Goal: Task Accomplishment & Management: Use online tool/utility

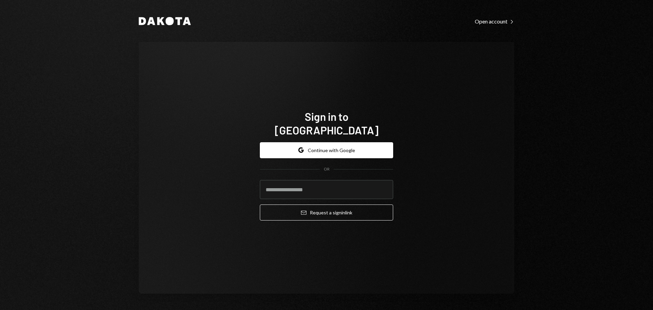
type input "**********"
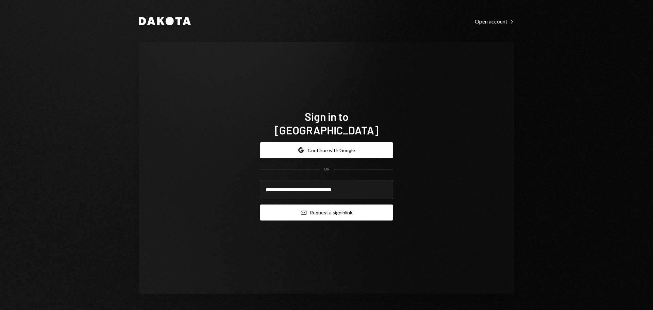
click at [326, 207] on button "Email Request a sign in link" at bounding box center [326, 212] width 133 height 16
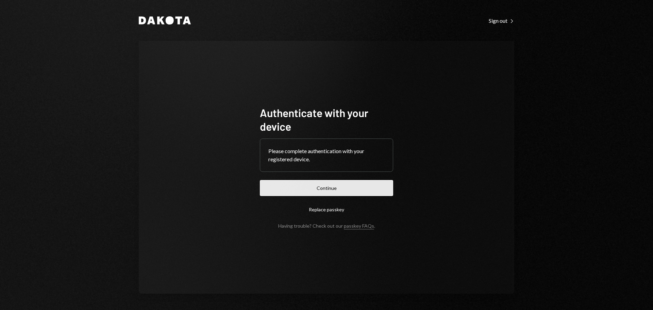
click at [349, 186] on button "Continue" at bounding box center [326, 188] width 133 height 16
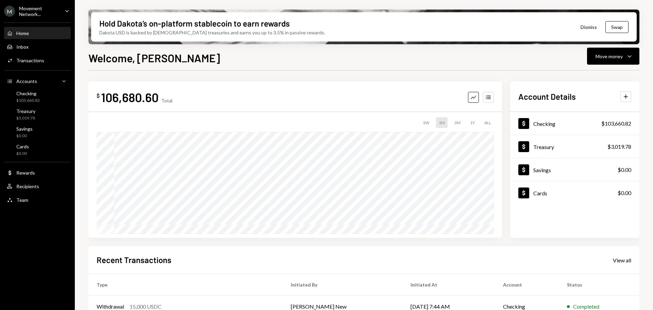
click at [36, 9] on div "Movement Network..." at bounding box center [39, 11] width 40 height 12
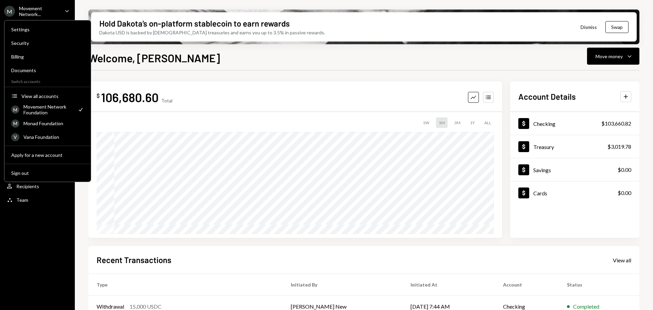
click at [41, 113] on div "Movement Network Foundation" at bounding box center [48, 110] width 50 height 12
click at [35, 94] on div "View all accounts" at bounding box center [52, 96] width 63 height 6
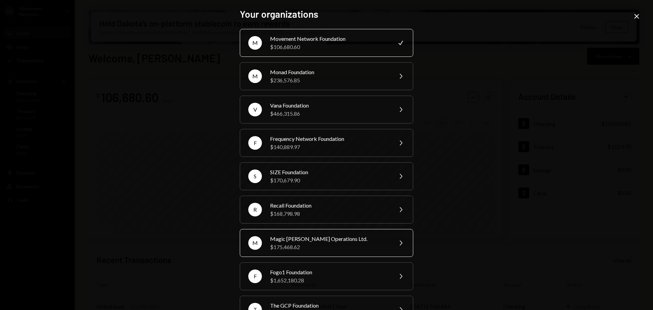
click at [297, 245] on div "$175,468.62" at bounding box center [329, 247] width 118 height 8
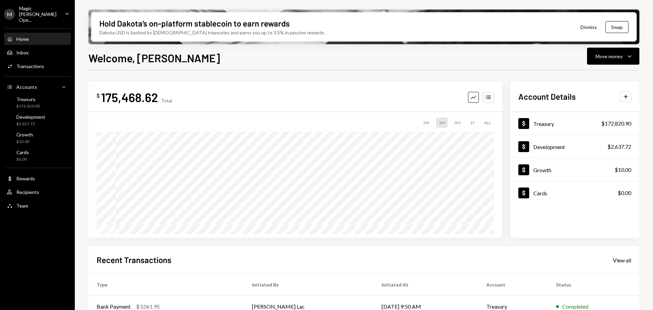
click at [38, 11] on div "Magic [PERSON_NAME] Ope..." at bounding box center [39, 13] width 40 height 17
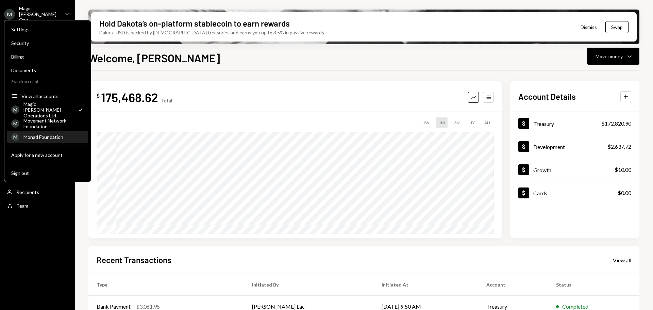
click at [42, 134] on div "Monad Foundation" at bounding box center [53, 137] width 60 height 6
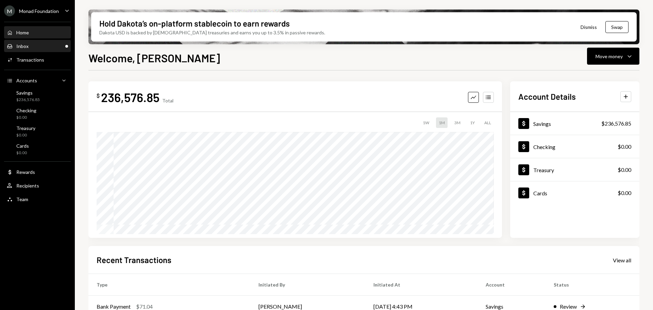
click at [41, 46] on div "Inbox Inbox" at bounding box center [37, 46] width 61 height 6
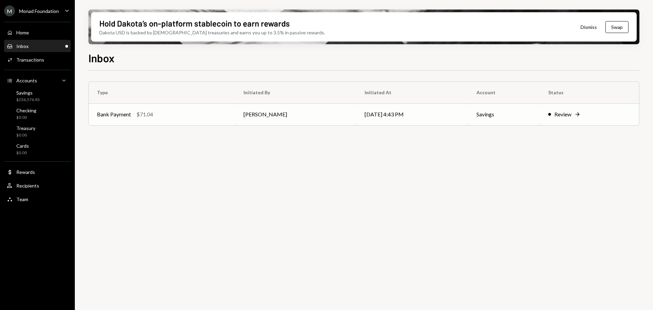
click at [159, 116] on div "Bank Payment $71.04" at bounding box center [162, 114] width 130 height 8
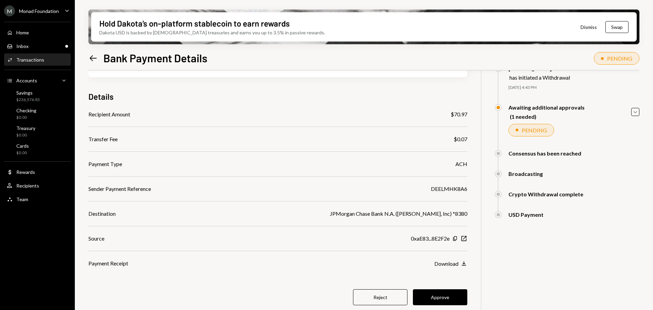
scroll to position [54, 0]
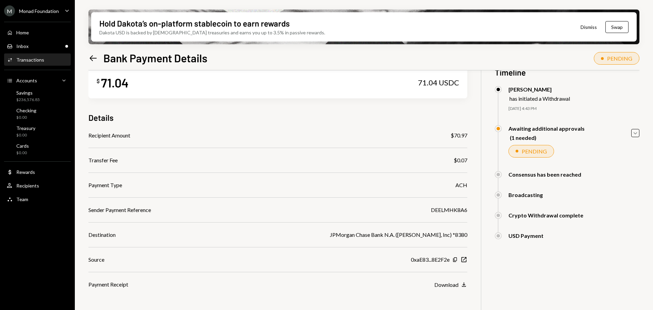
scroll to position [54, 0]
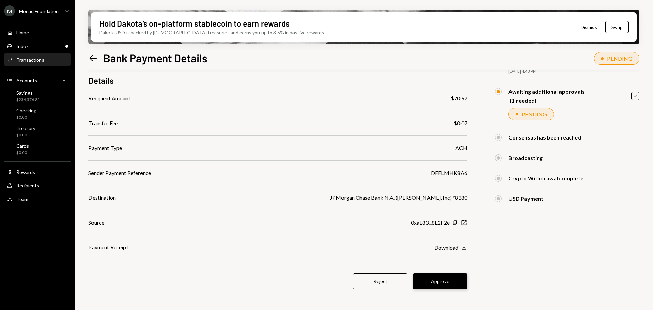
click at [434, 279] on button "Approve" at bounding box center [440, 281] width 54 height 16
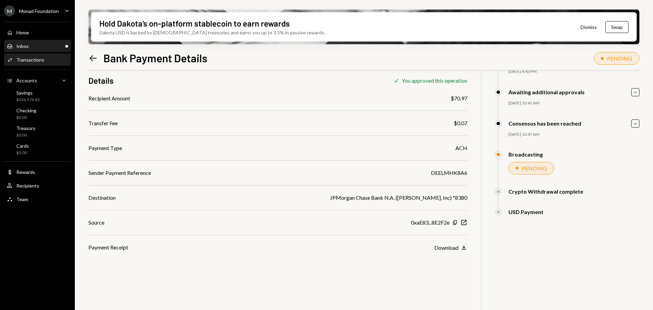
click at [29, 43] on div "Inbox Inbox" at bounding box center [37, 46] width 61 height 6
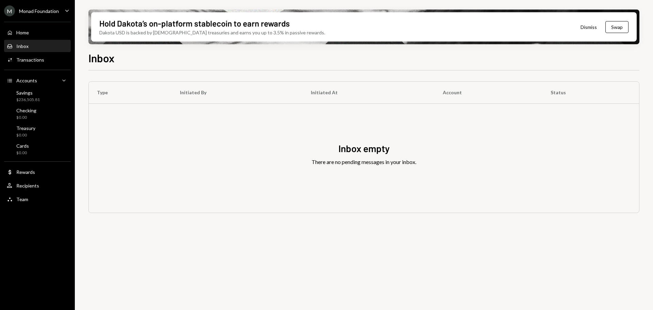
click at [41, 13] on div "Monad Foundation" at bounding box center [39, 11] width 40 height 6
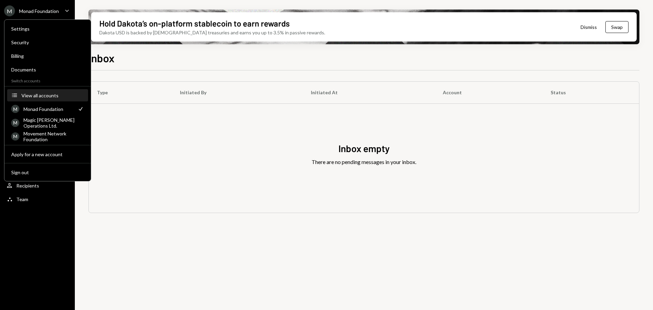
click at [36, 97] on div "View all accounts" at bounding box center [52, 95] width 63 height 6
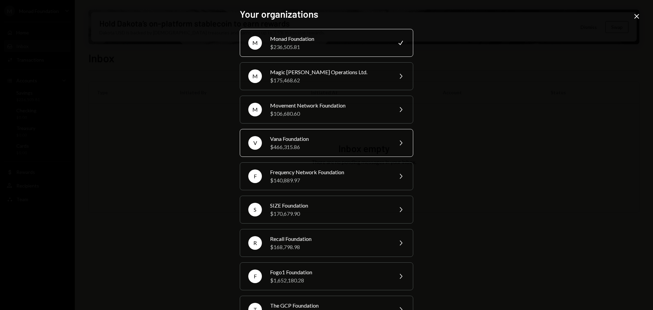
click at [295, 143] on div "$466,315.86" at bounding box center [329, 147] width 118 height 8
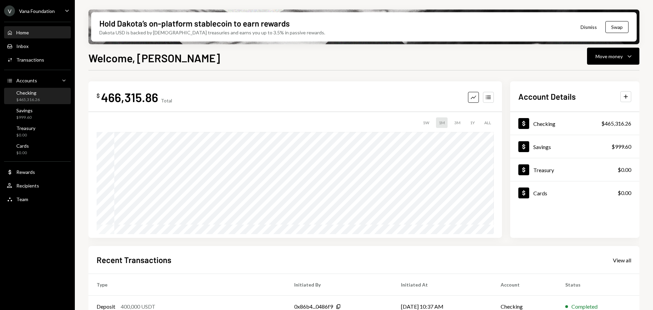
click at [33, 94] on div "Checking" at bounding box center [27, 93] width 23 height 6
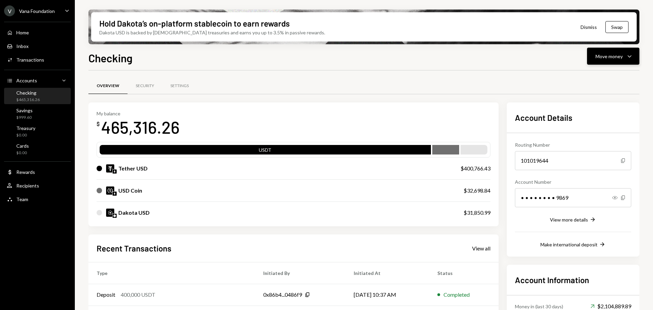
click at [618, 59] on div "Move money" at bounding box center [608, 56] width 27 height 7
click at [601, 126] on div "Swap stablecoins" at bounding box center [608, 128] width 50 height 7
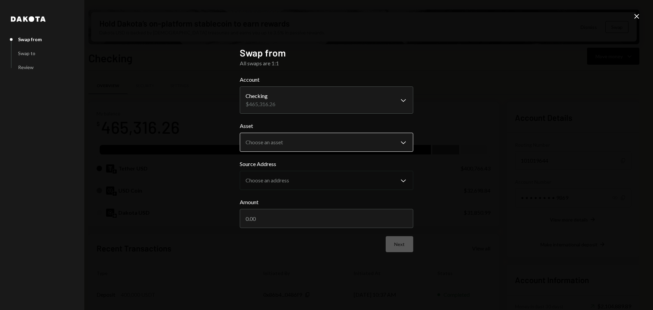
click at [288, 137] on body "V Vana Foundation Caret Down Home Home Inbox Inbox Activities Transactions Acco…" at bounding box center [326, 155] width 653 height 310
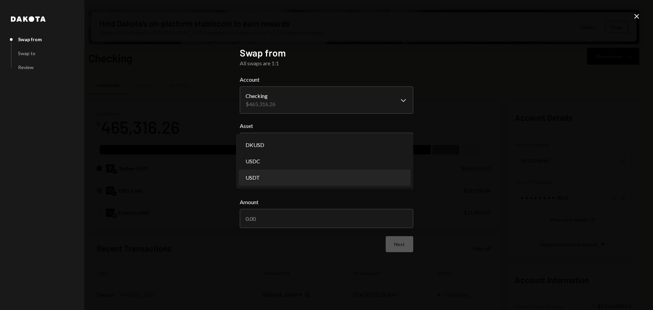
select select "****"
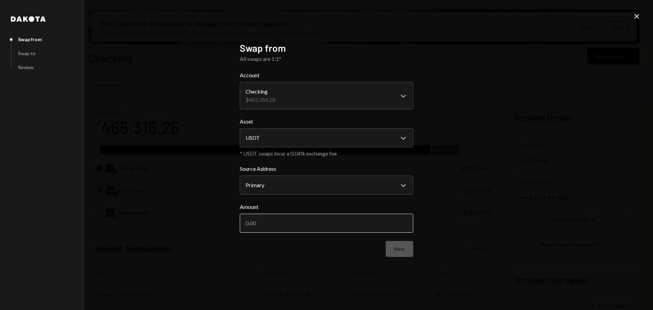
click at [289, 222] on input "Amount" at bounding box center [326, 222] width 173 height 19
type input "400000"
click at [403, 256] on button "Next" at bounding box center [399, 249] width 28 height 16
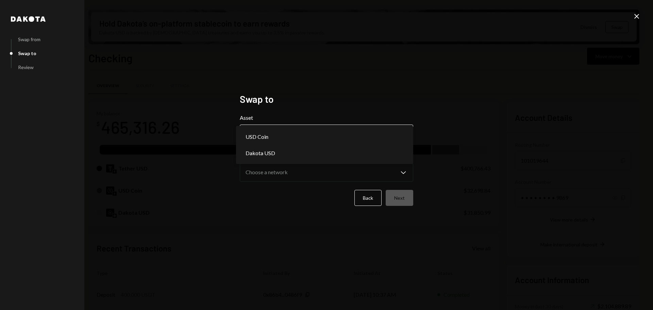
click at [301, 134] on body "V Vana Foundation Caret Down Home Home Inbox Inbox Activities Transactions Acco…" at bounding box center [326, 155] width 653 height 310
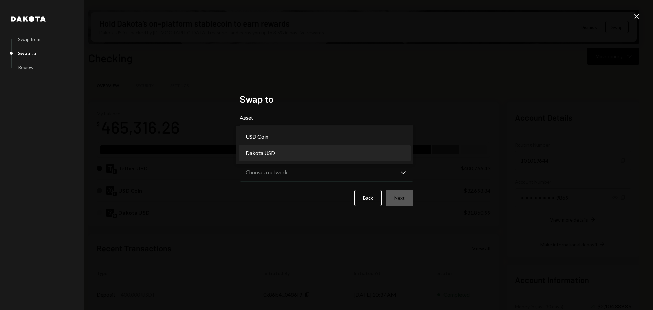
select select "*****"
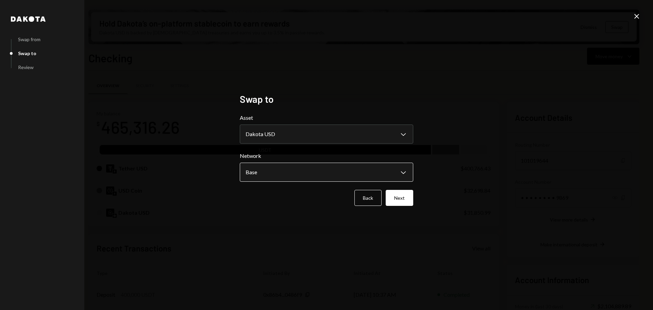
click at [314, 173] on body "V Vana Foundation Caret Down Home Home Inbox Inbox Activities Transactions Acco…" at bounding box center [326, 155] width 653 height 310
click at [397, 196] on button "Next" at bounding box center [399, 198] width 28 height 16
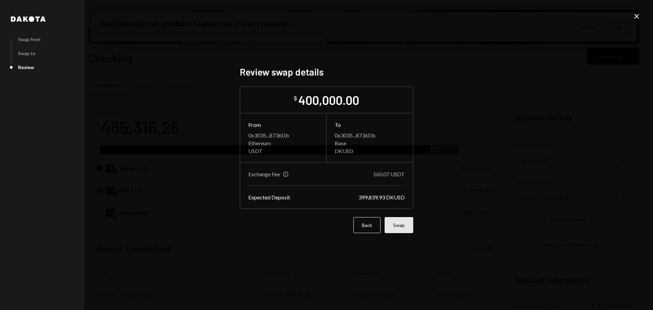
click at [402, 225] on button "Swap" at bounding box center [398, 225] width 29 height 16
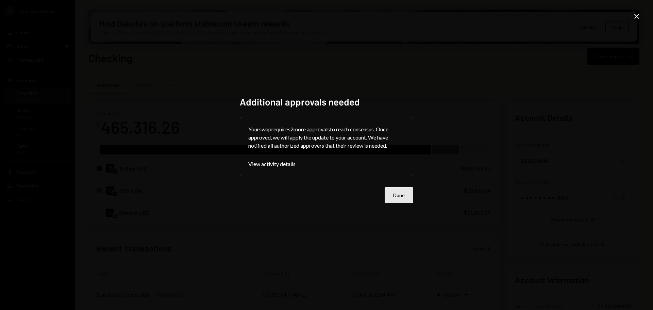
click at [397, 192] on button "Done" at bounding box center [398, 195] width 29 height 16
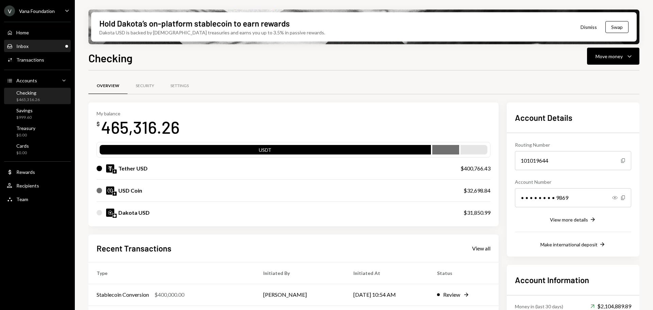
click at [56, 45] on div "Inbox Inbox" at bounding box center [37, 46] width 61 height 6
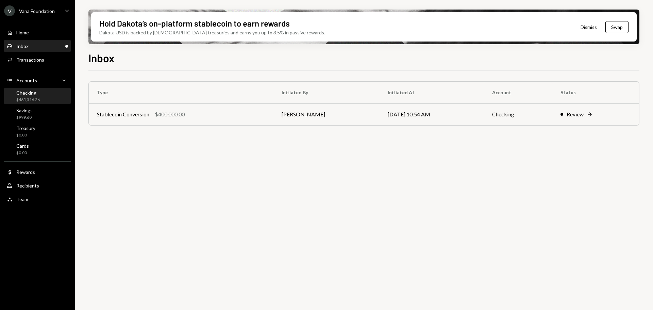
click at [36, 92] on div "Checking" at bounding box center [27, 93] width 23 height 6
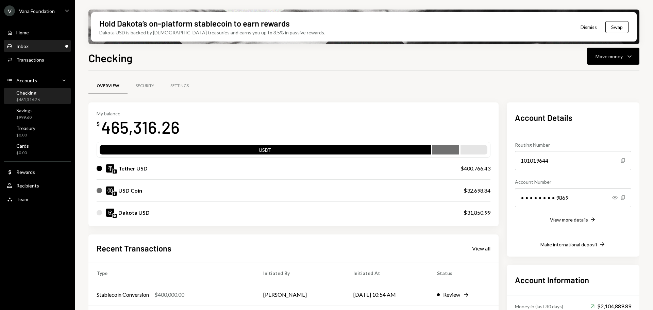
click at [41, 41] on div "Inbox Inbox" at bounding box center [37, 46] width 61 height 12
